Goal: Navigation & Orientation: Find specific page/section

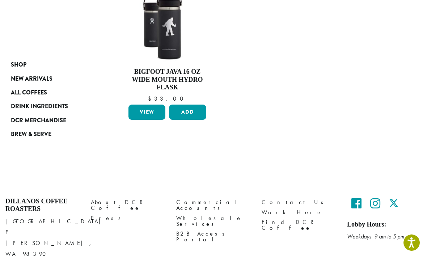
scroll to position [310, 0]
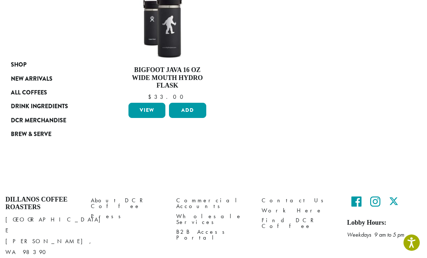
click at [60, 109] on span "Drink Ingredients" at bounding box center [39, 106] width 57 height 9
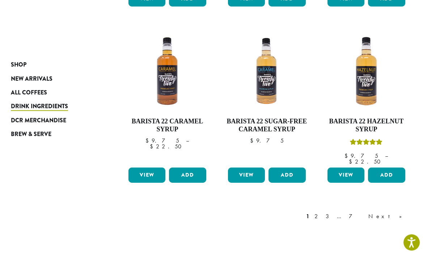
scroll to position [591, 0]
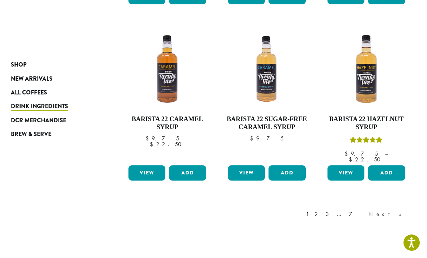
click at [59, 125] on span "DCR Merchandise" at bounding box center [38, 120] width 55 height 9
